Goal: Ask a question

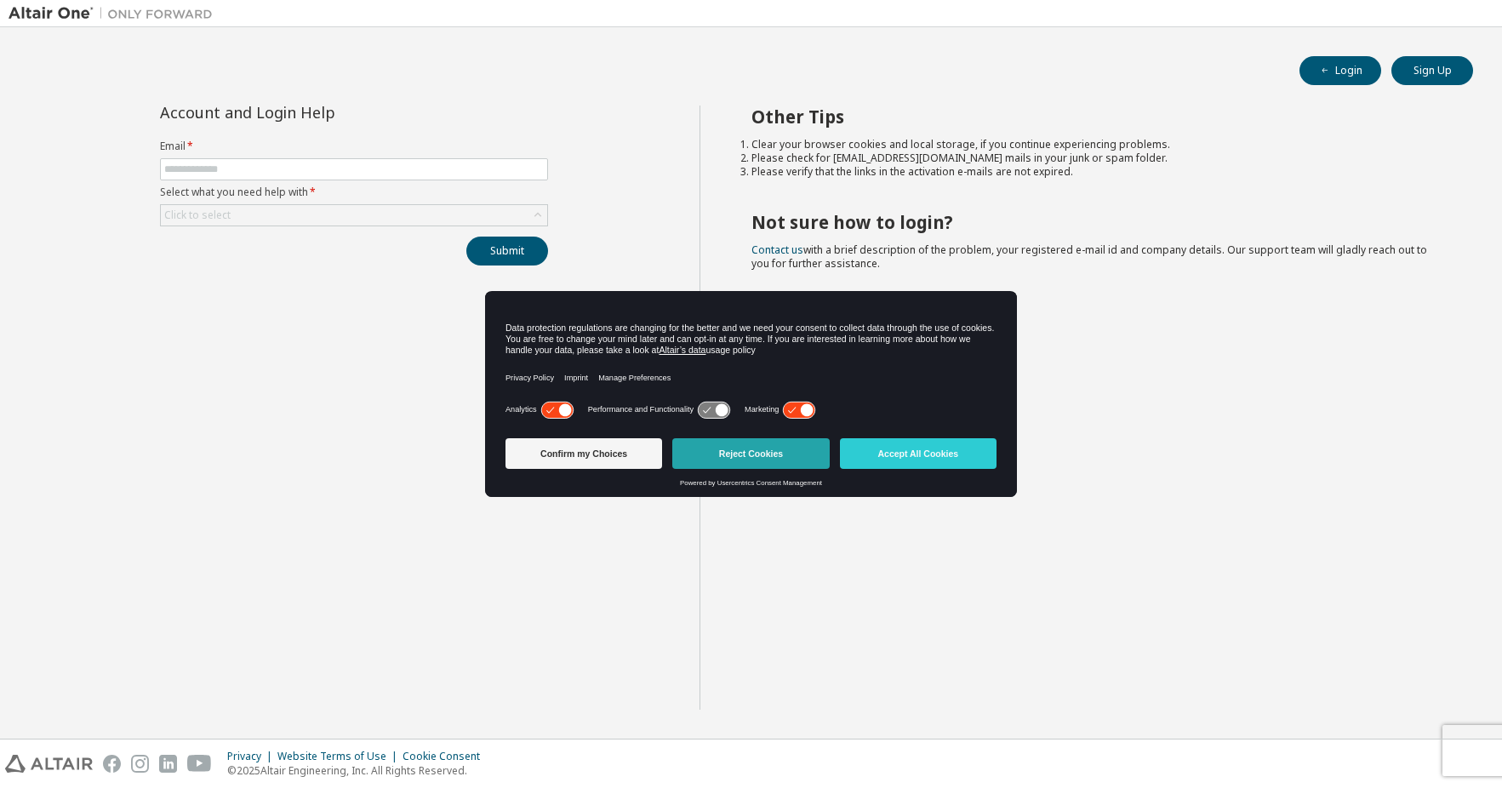
click at [718, 452] on button "Reject Cookies" at bounding box center [750, 453] width 157 height 31
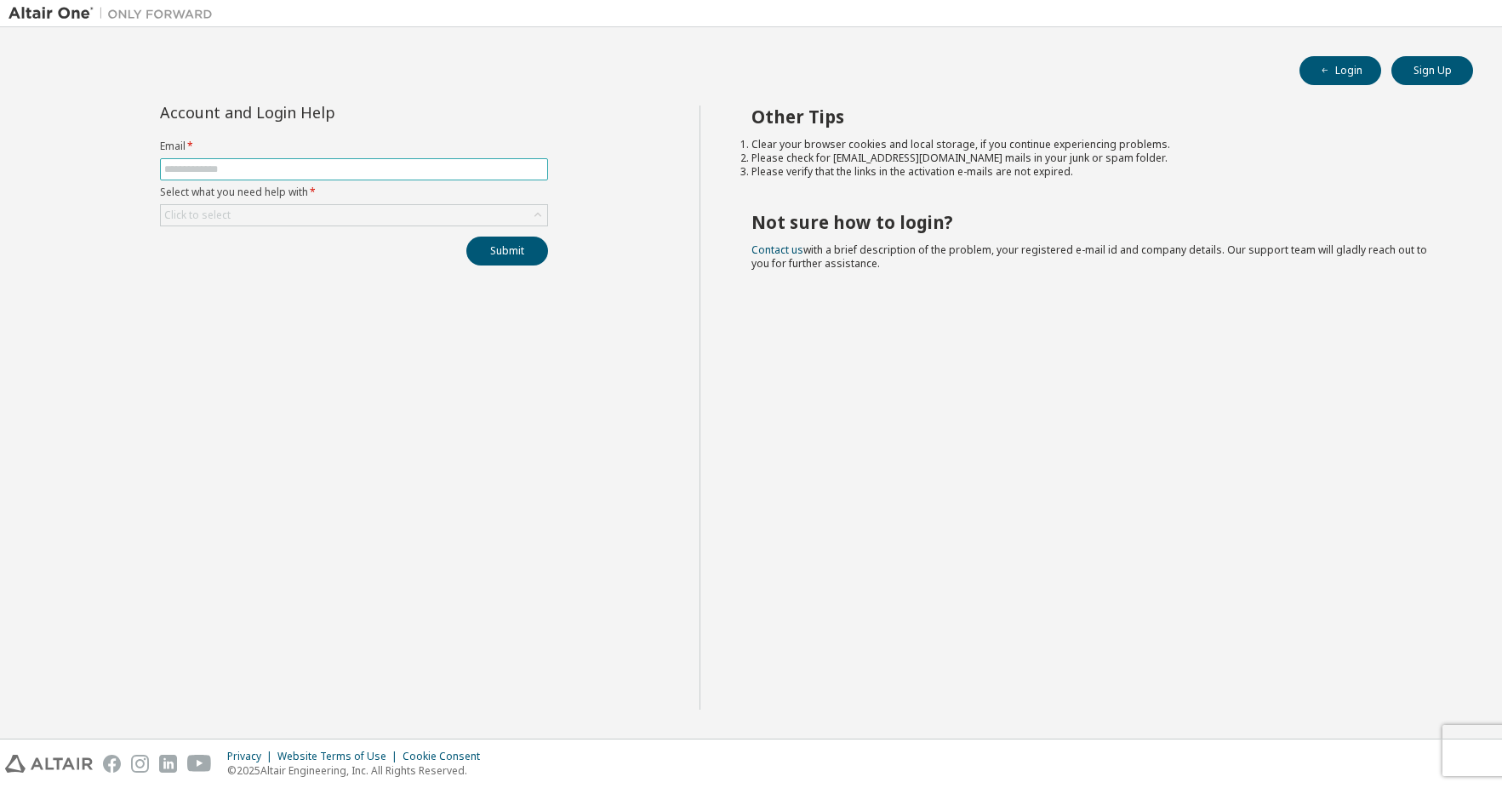
click at [334, 175] on input "text" at bounding box center [354, 170] width 380 height 14
type input "**********"
click at [373, 220] on div "Click to select" at bounding box center [354, 215] width 386 height 20
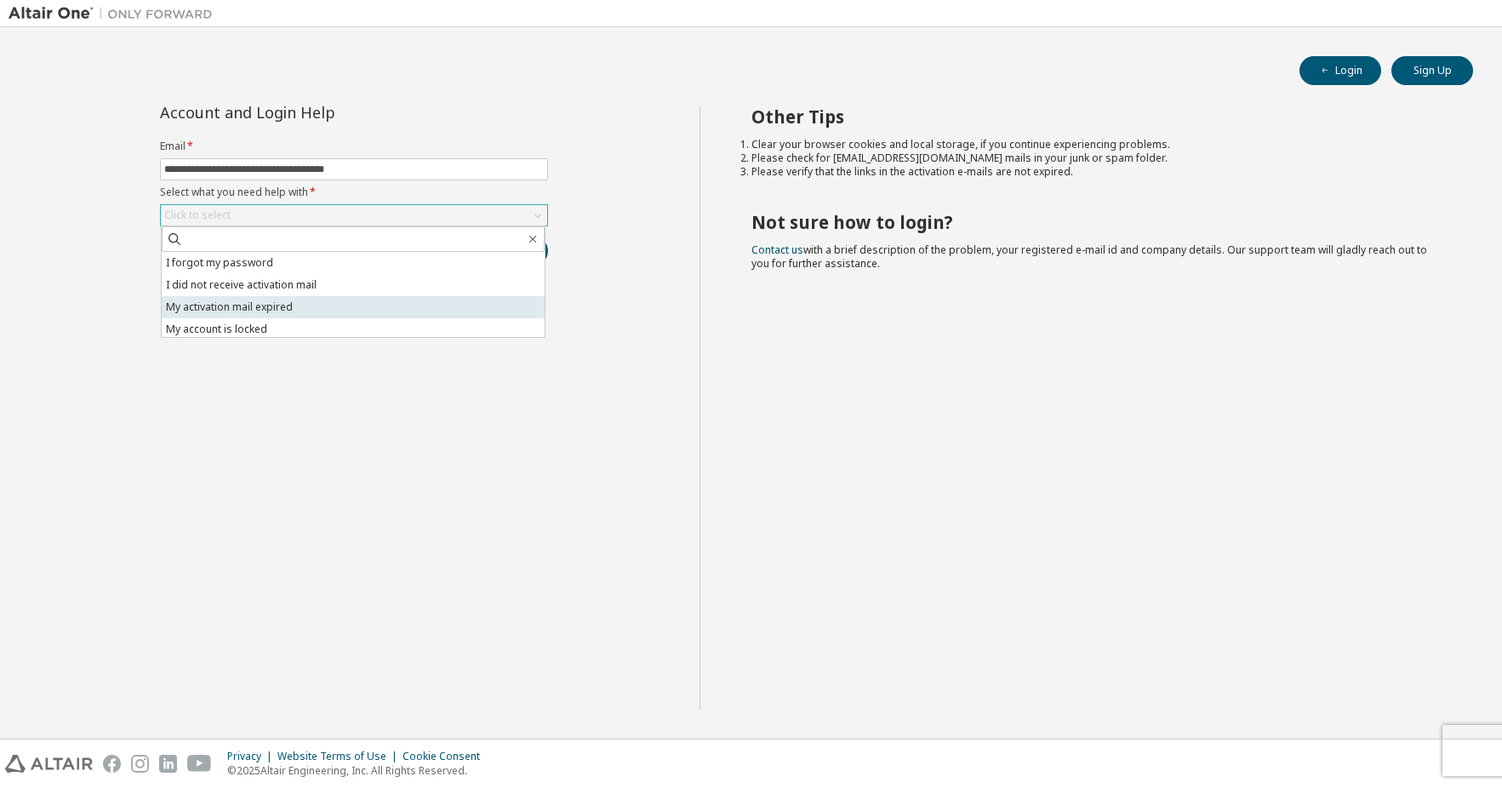
scroll to position [48, 0]
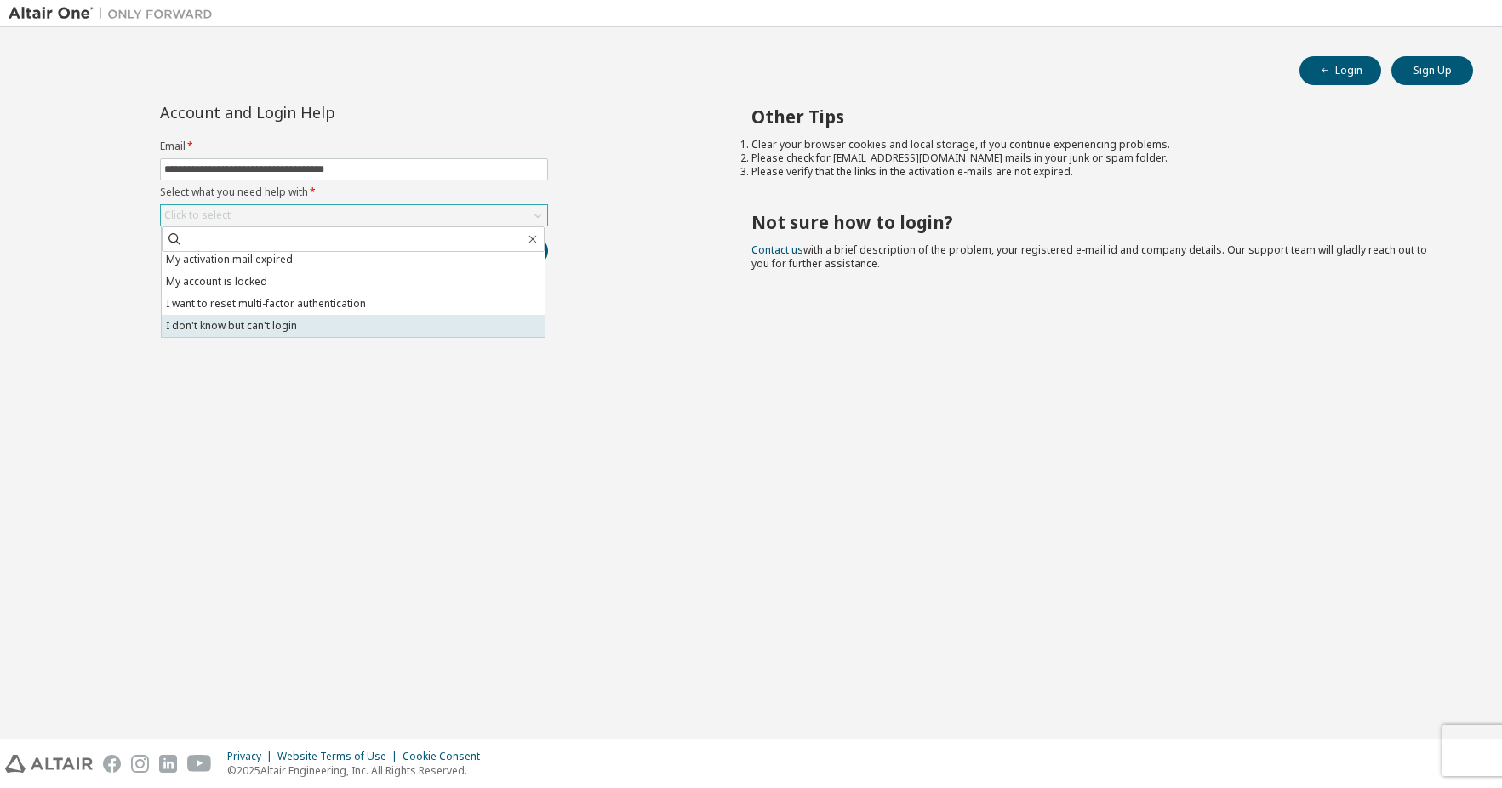
click at [307, 327] on li "I don't know but can't login" at bounding box center [353, 326] width 383 height 22
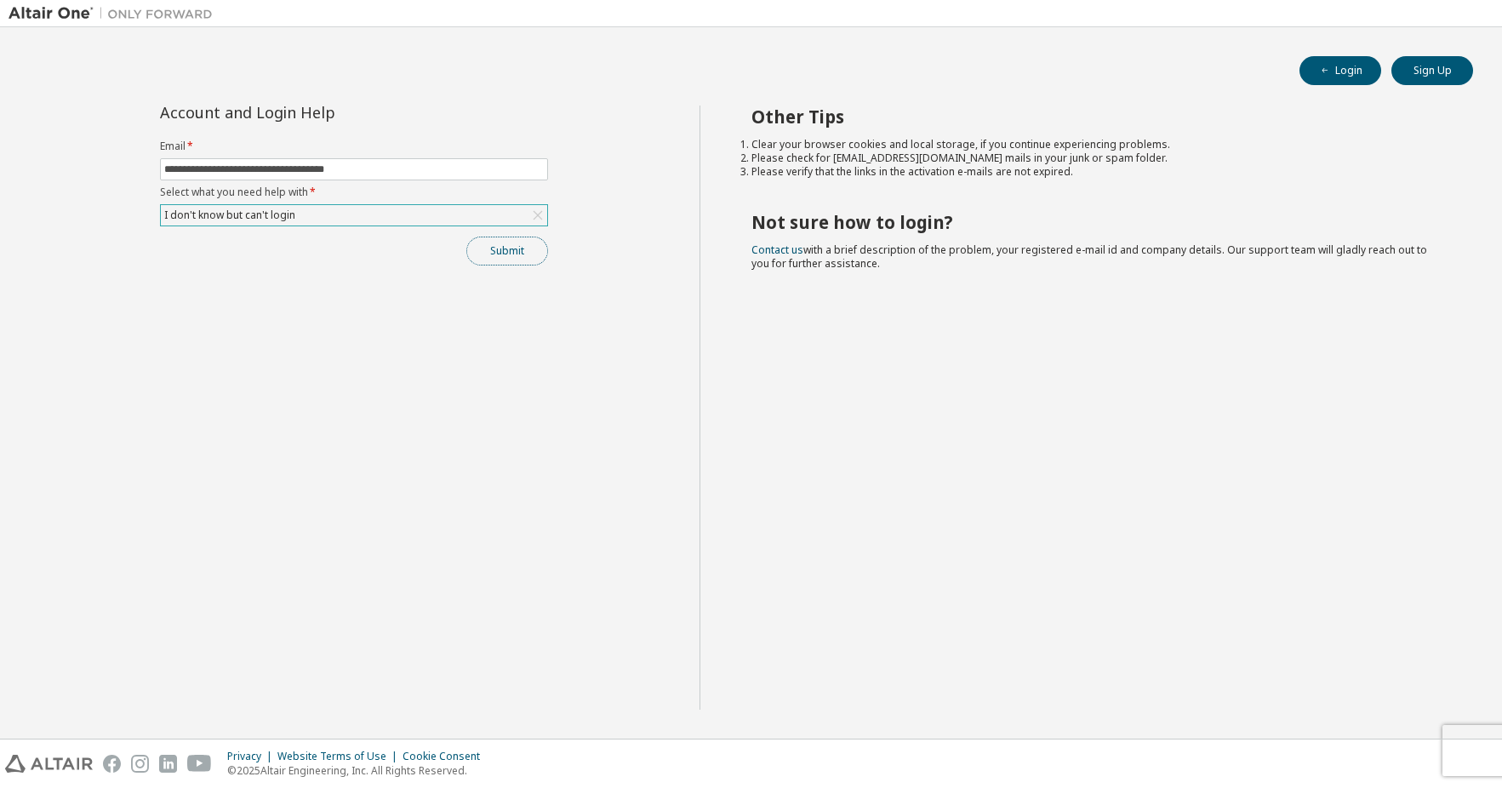
click at [512, 254] on button "Submit" at bounding box center [507, 251] width 82 height 29
click at [512, 246] on button "Submit" at bounding box center [507, 251] width 82 height 29
click at [413, 166] on input "text" at bounding box center [354, 170] width 380 height 14
type input "**********"
click at [417, 226] on div "Click to select" at bounding box center [354, 215] width 388 height 22
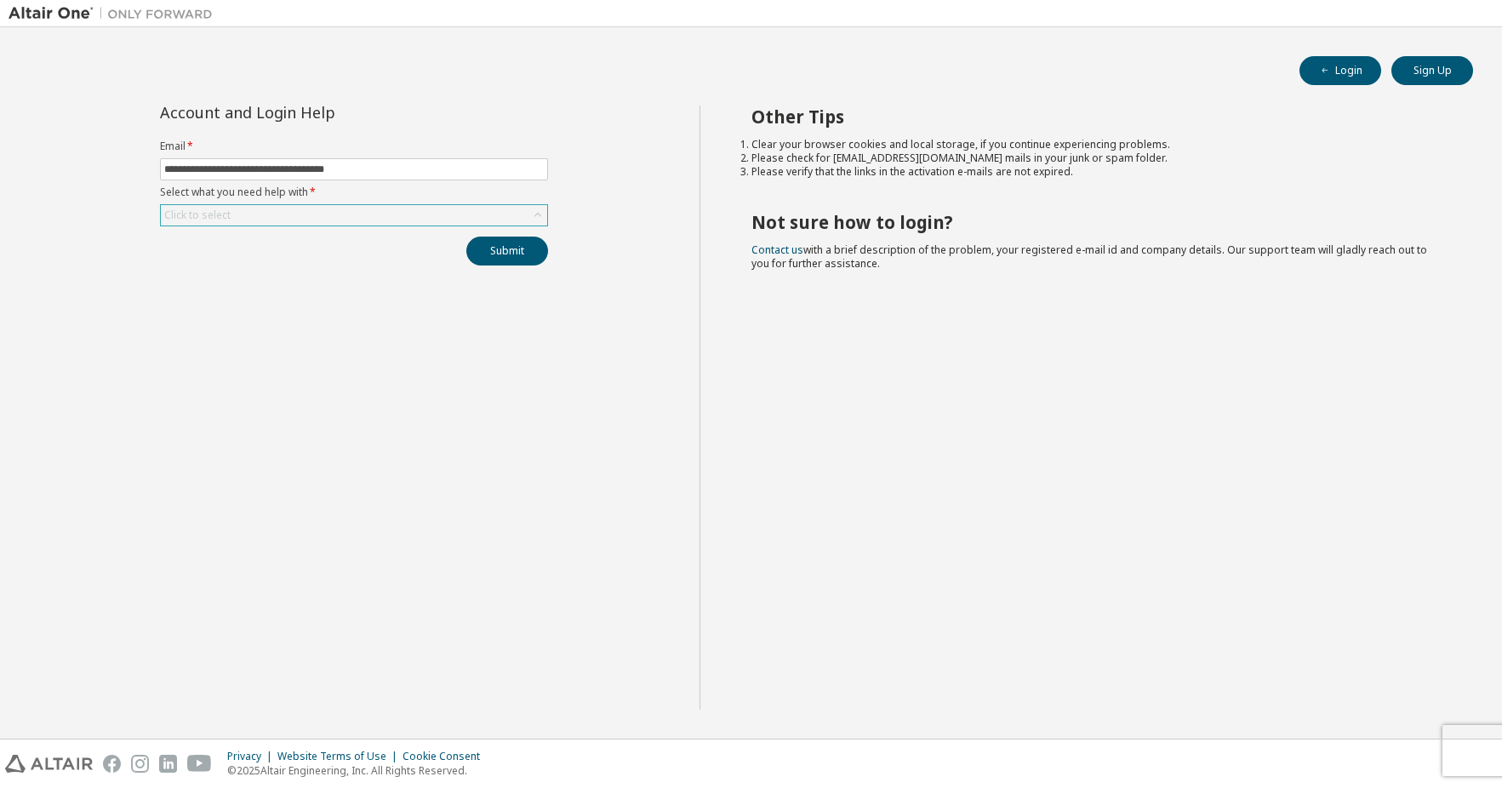
click at [532, 221] on icon at bounding box center [537, 215] width 17 height 17
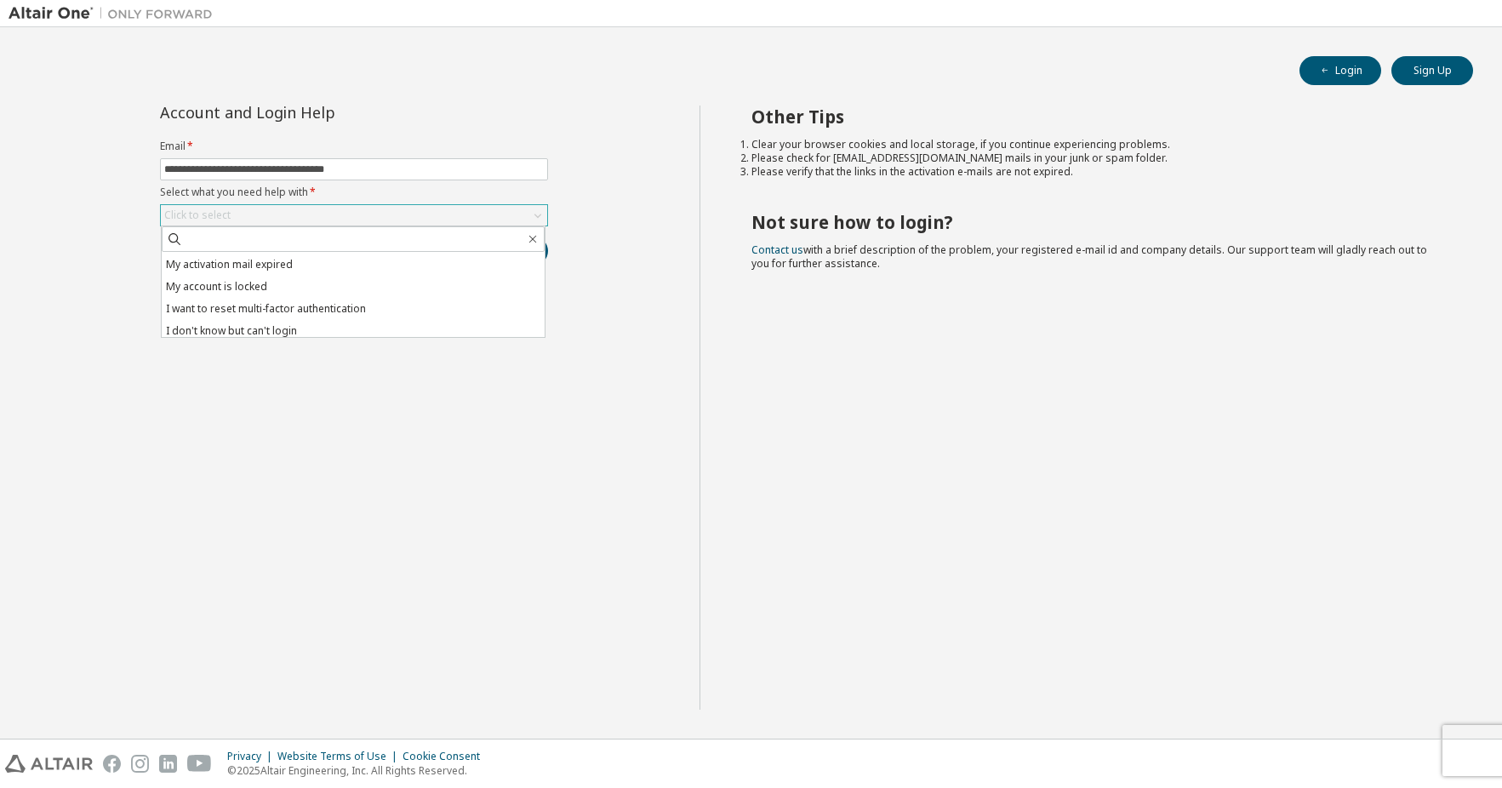
scroll to position [48, 0]
click at [381, 329] on li "I don't know but can't login" at bounding box center [353, 326] width 383 height 22
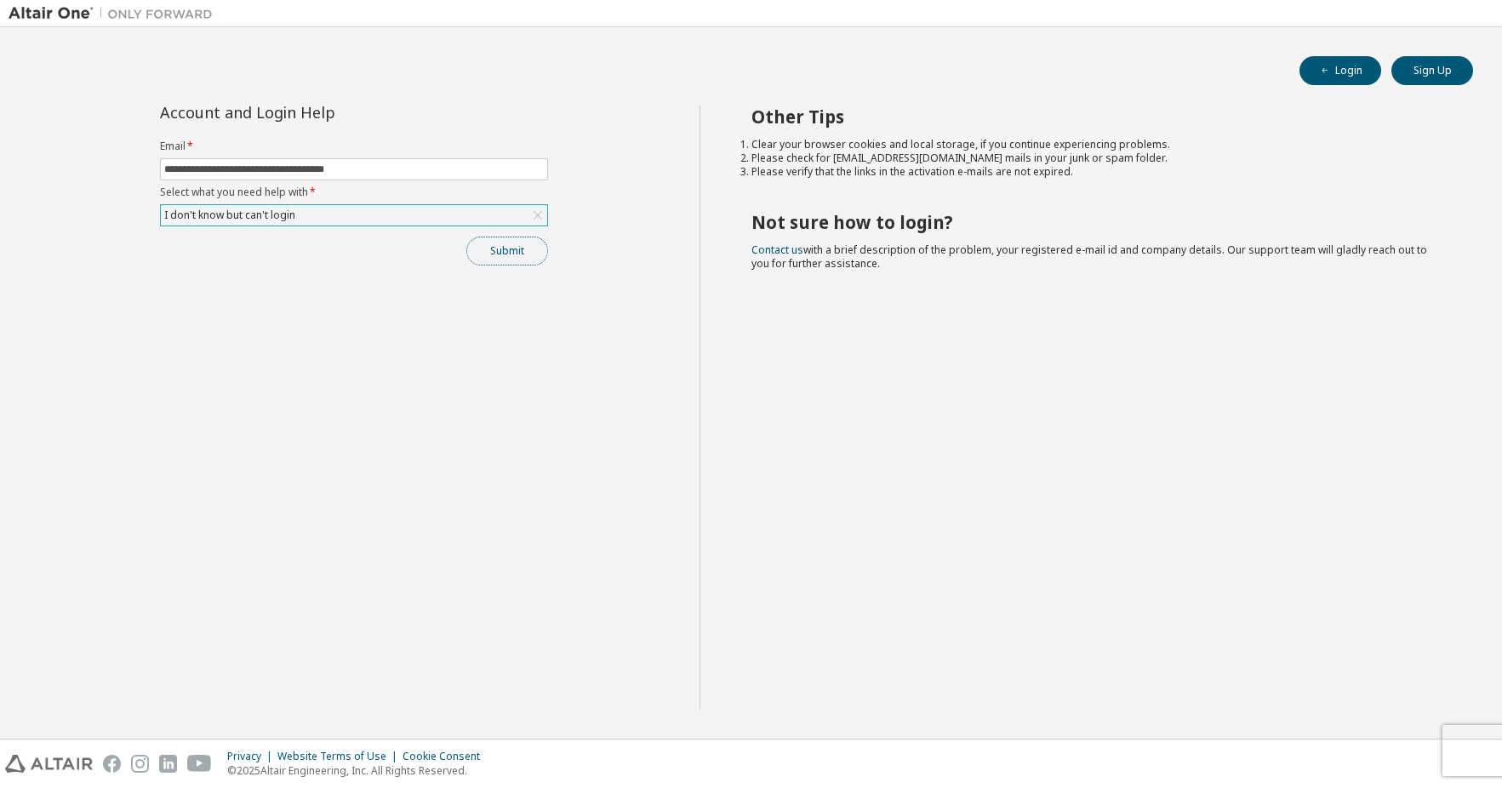
click at [508, 247] on button "Submit" at bounding box center [507, 251] width 82 height 29
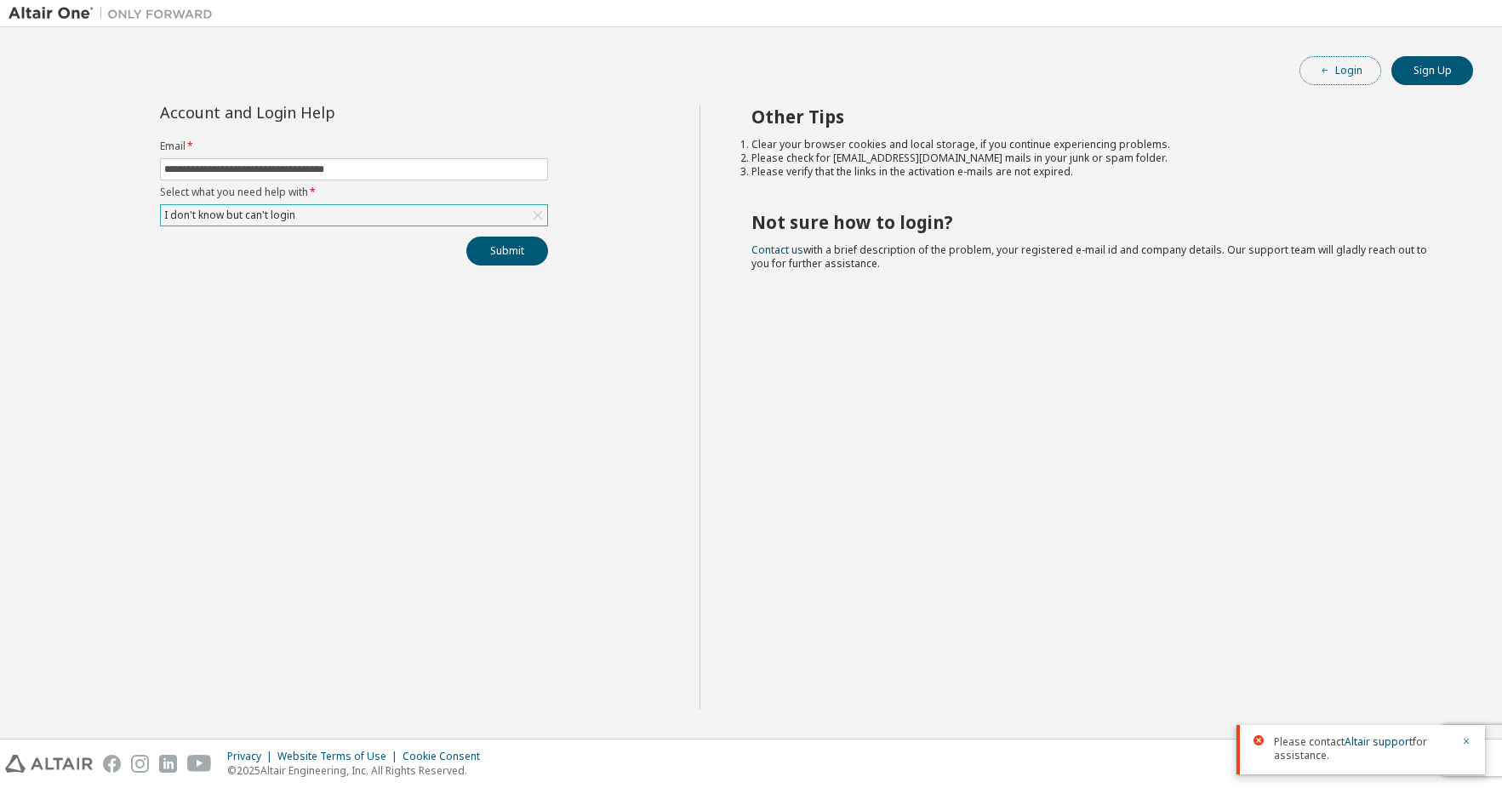
click at [1346, 77] on button "Login" at bounding box center [1341, 70] width 82 height 29
